Goal: Task Accomplishment & Management: Use online tool/utility

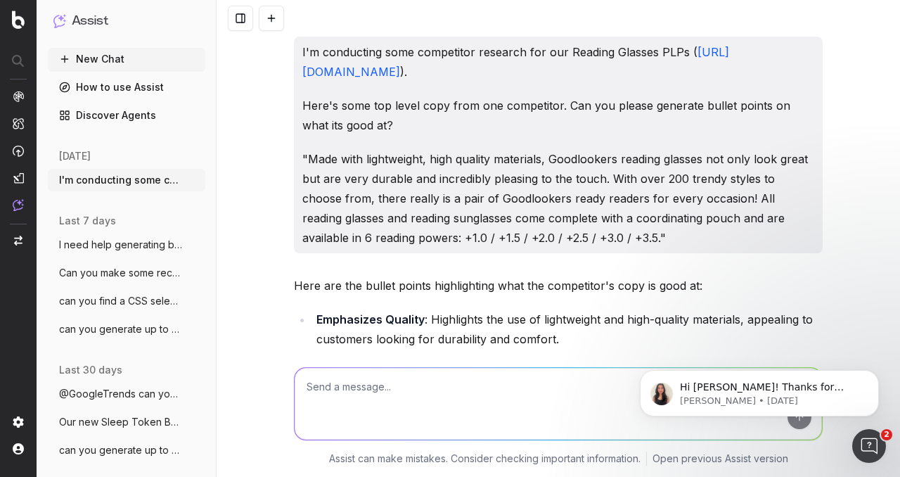
scroll to position [8211, 0]
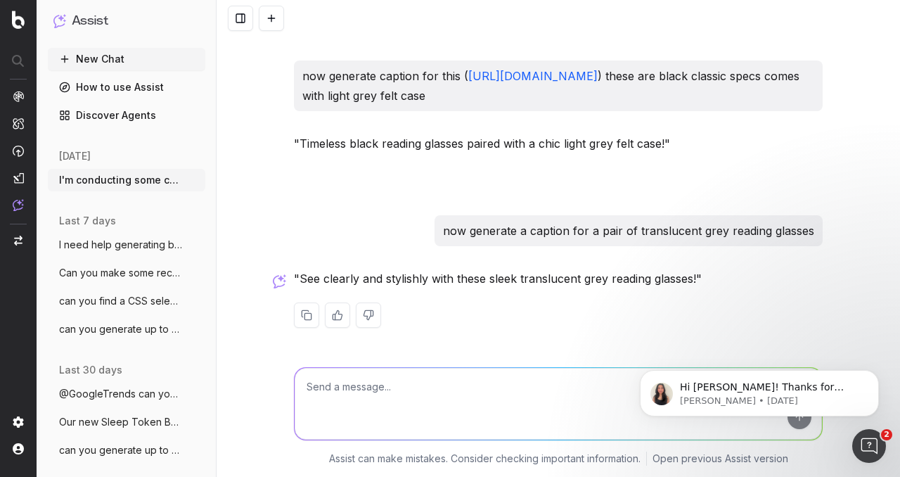
click at [509, 307] on div at bounding box center [558, 314] width 529 height 25
click at [409, 401] on textarea at bounding box center [558, 404] width 527 height 72
paste textarea "[URL][DOMAIN_NAME]"
type textarea "can you generate a caption and a meta title for this pair of reading glasses: […"
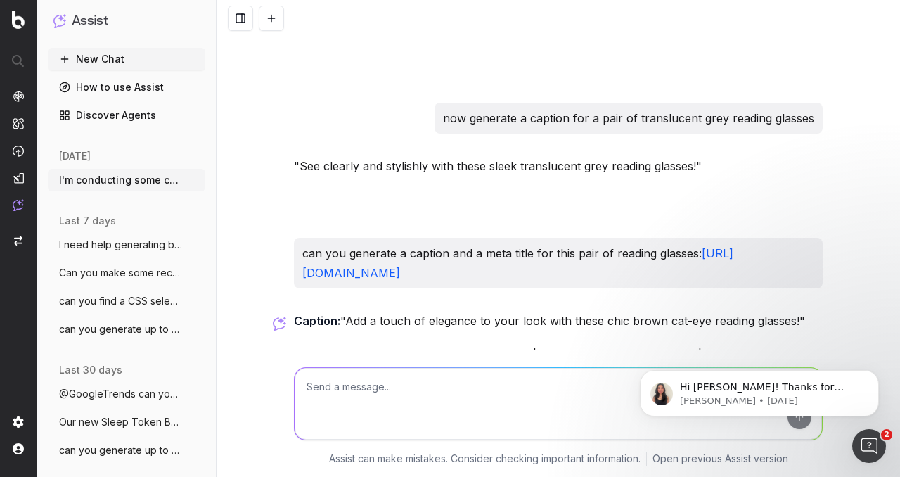
scroll to position [8399, 0]
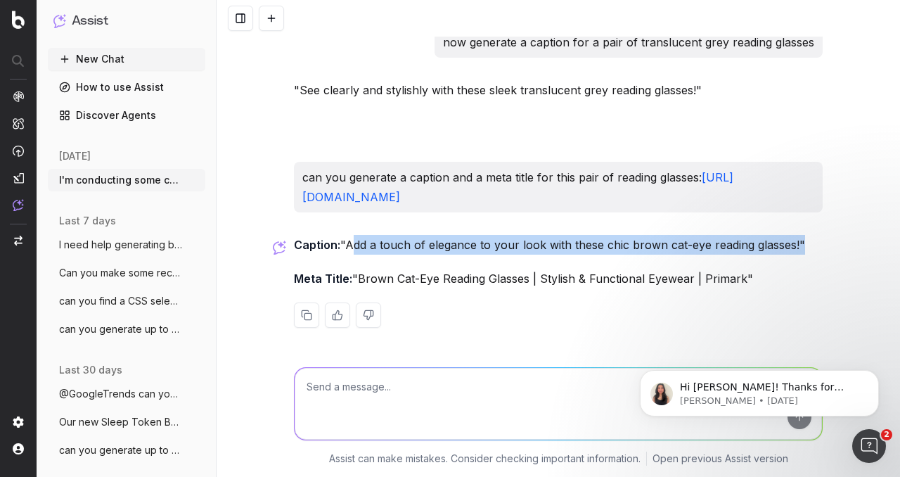
drag, startPoint x: 343, startPoint y: 243, endPoint x: 792, endPoint y: 232, distance: 448.7
copy p "Add a touch of elegance to your look with these chic brown cat-eye reading glas…"
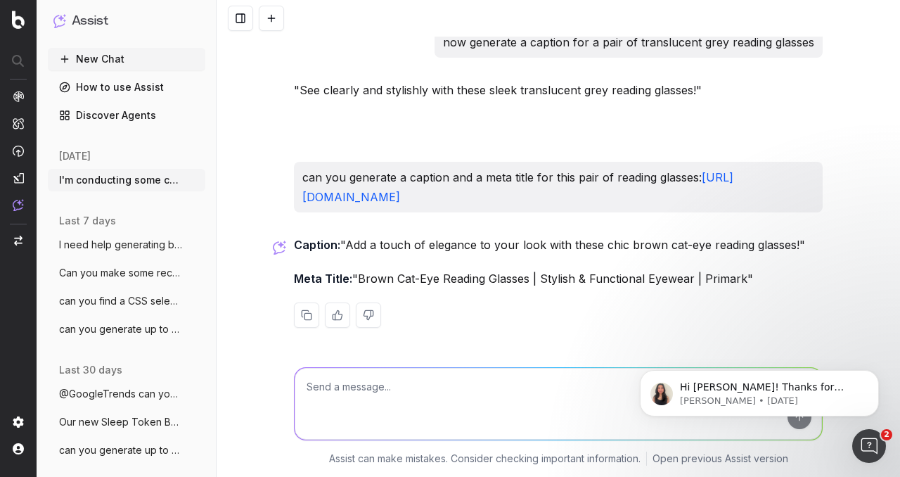
click at [371, 271] on p "Meta Title: "Brown Cat-Eye Reading Glasses | Stylish & Functional Eyewear | Pri…" at bounding box center [558, 279] width 529 height 20
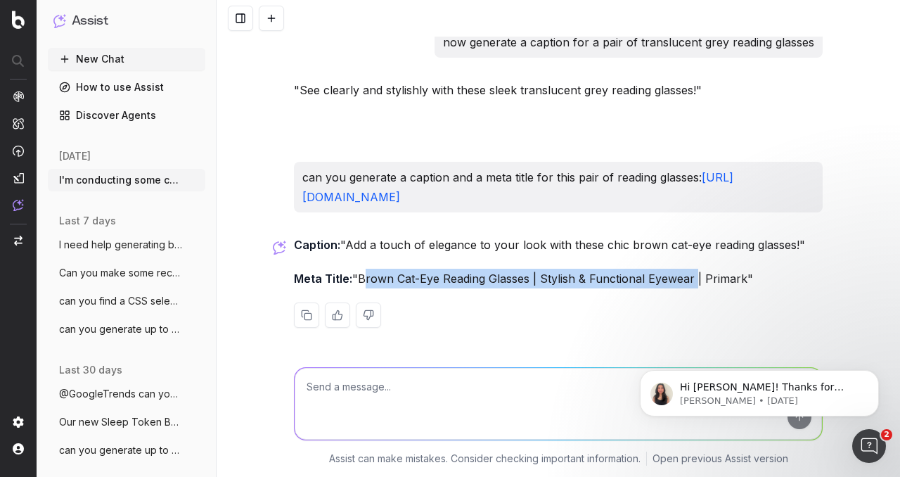
drag, startPoint x: 356, startPoint y: 276, endPoint x: 688, endPoint y: 281, distance: 332.6
click at [688, 281] on p "Meta Title: "Brown Cat-Eye Reading Glasses | Stylish & Functional Eyewear | Pri…" at bounding box center [558, 279] width 529 height 20
copy p "Brown Cat-Eye Reading Glasses | Stylish & Functional Eyewear"
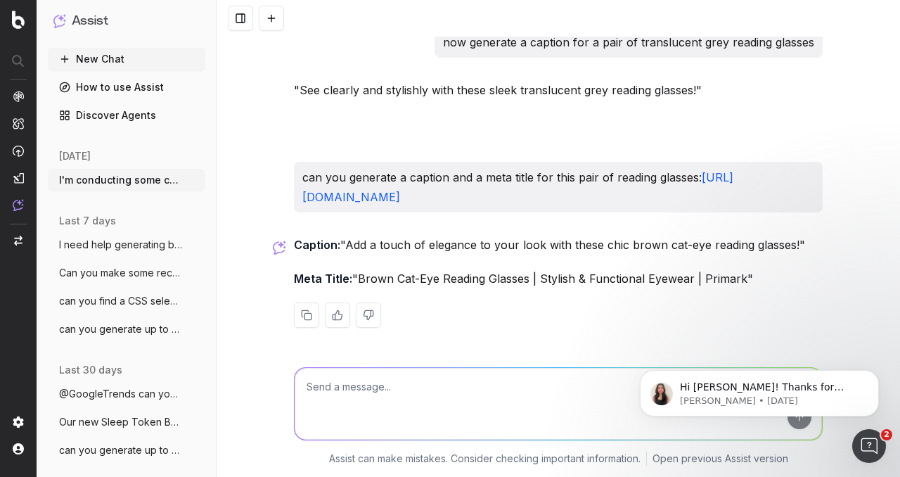
click at [425, 390] on textarea at bounding box center [558, 404] width 527 height 72
type textarea "can you generate a meta title for this pair of reading glasses. The design is t…"
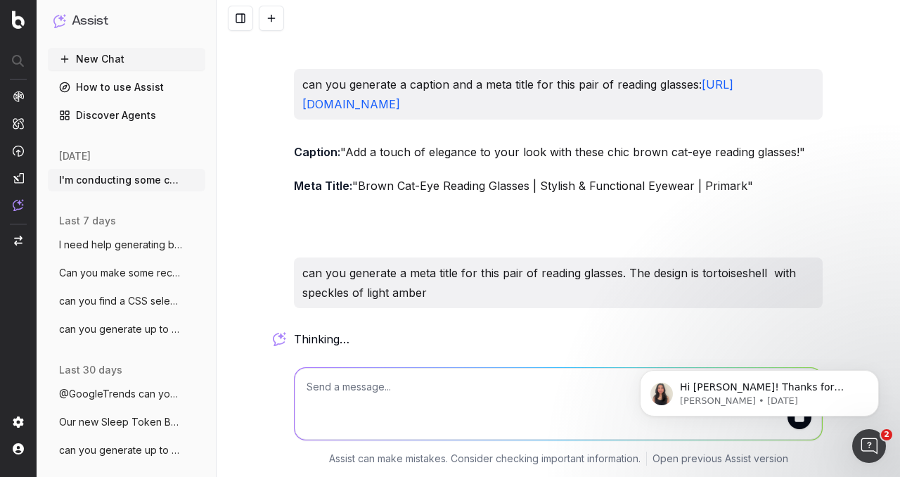
scroll to position [8554, 0]
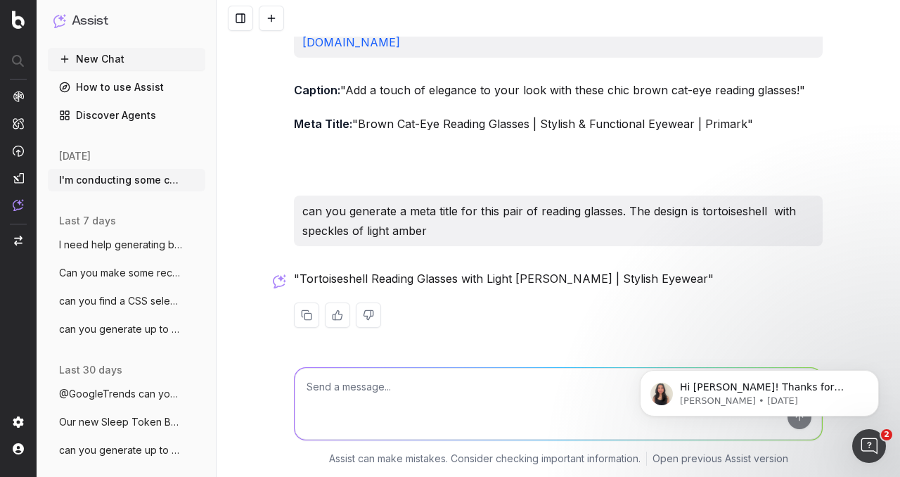
paste textarea "[URL][DOMAIN_NAME]"
type textarea "[URL][DOMAIN_NAME]"
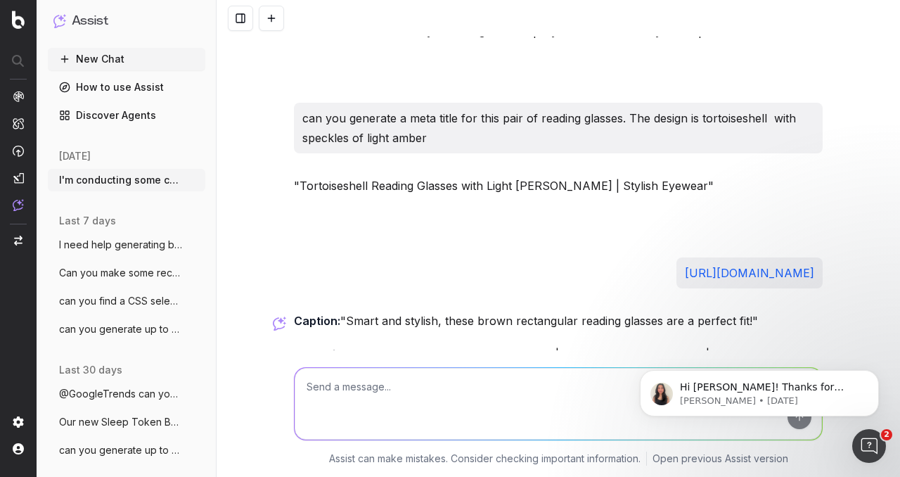
scroll to position [8723, 0]
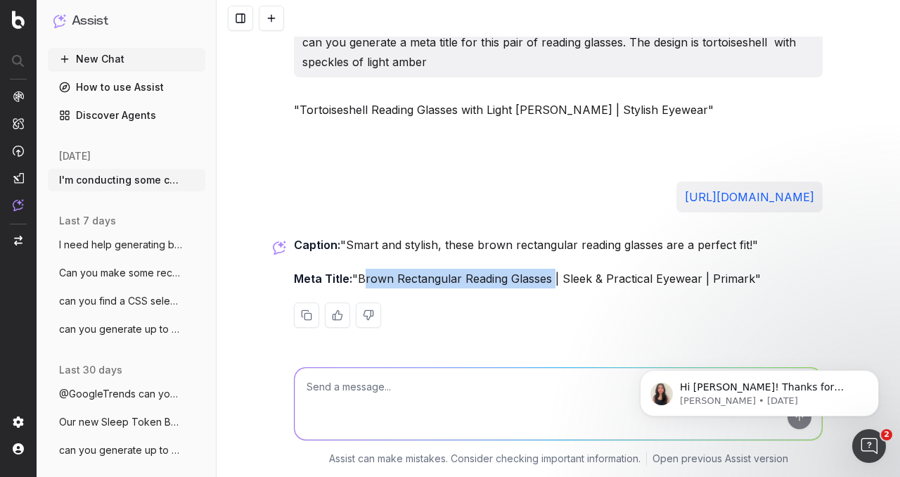
drag, startPoint x: 354, startPoint y: 278, endPoint x: 544, endPoint y: 262, distance: 191.2
click at [544, 262] on div "Caption: "Smart and stylish, these brown rectangular reading glasses are a perf…" at bounding box center [558, 292] width 529 height 115
copy p "Brown Rectangular Reading Glasses"
